Goal: Information Seeking & Learning: Learn about a topic

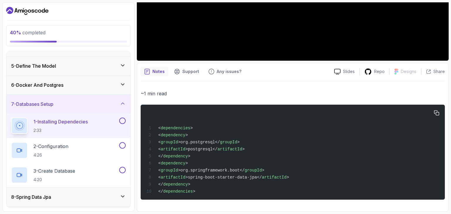
click at [247, 158] on div "< dependencies > < dependency > < groupId >org.postgresql</ groupId > < artifac…" at bounding box center [292, 152] width 295 height 88
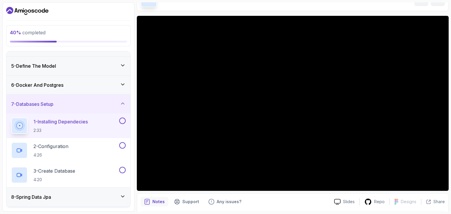
scroll to position [35, 0]
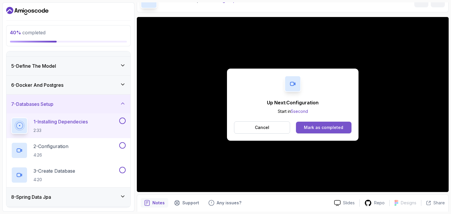
click at [318, 128] on div "Mark as completed" at bounding box center [323, 128] width 39 height 6
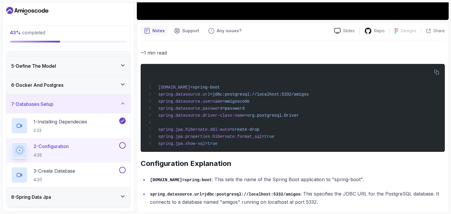
scroll to position [207, 0]
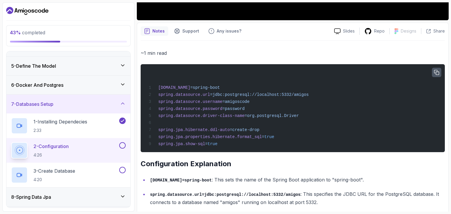
click at [437, 72] on icon "button" at bounding box center [436, 72] width 5 height 5
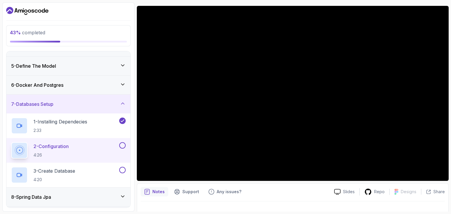
scroll to position [47, 0]
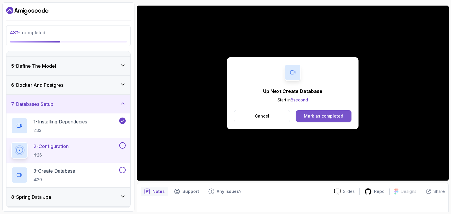
click at [310, 114] on div "Mark as completed" at bounding box center [323, 116] width 39 height 6
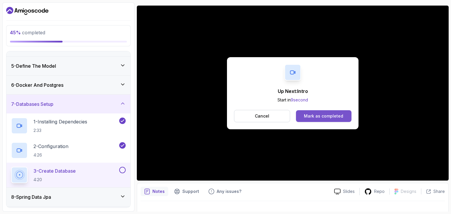
click at [315, 116] on div "Mark as completed" at bounding box center [323, 116] width 39 height 6
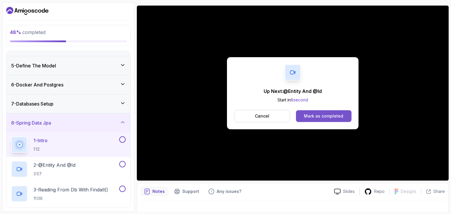
click at [315, 114] on div "Mark as completed" at bounding box center [323, 116] width 39 height 6
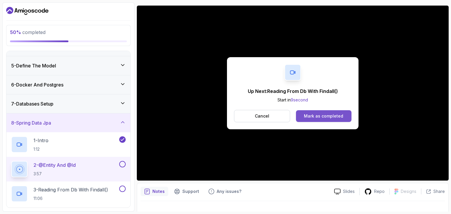
click at [334, 115] on div "Mark as completed" at bounding box center [323, 116] width 39 height 6
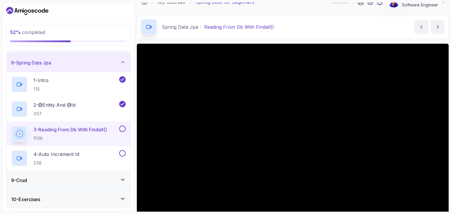
scroll to position [37, 0]
